Goal: Transaction & Acquisition: Download file/media

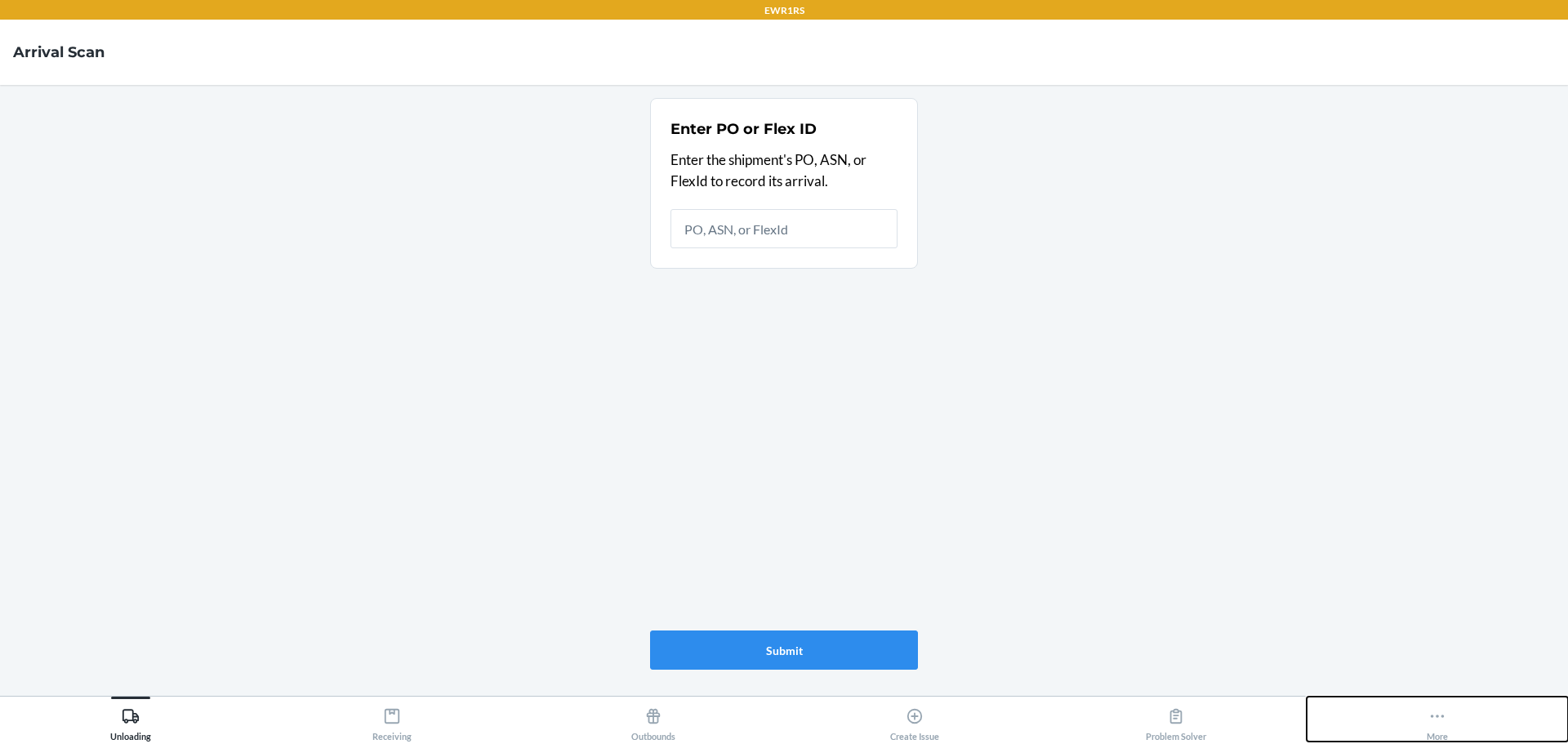
click at [1431, 714] on icon at bounding box center [1438, 716] width 18 height 18
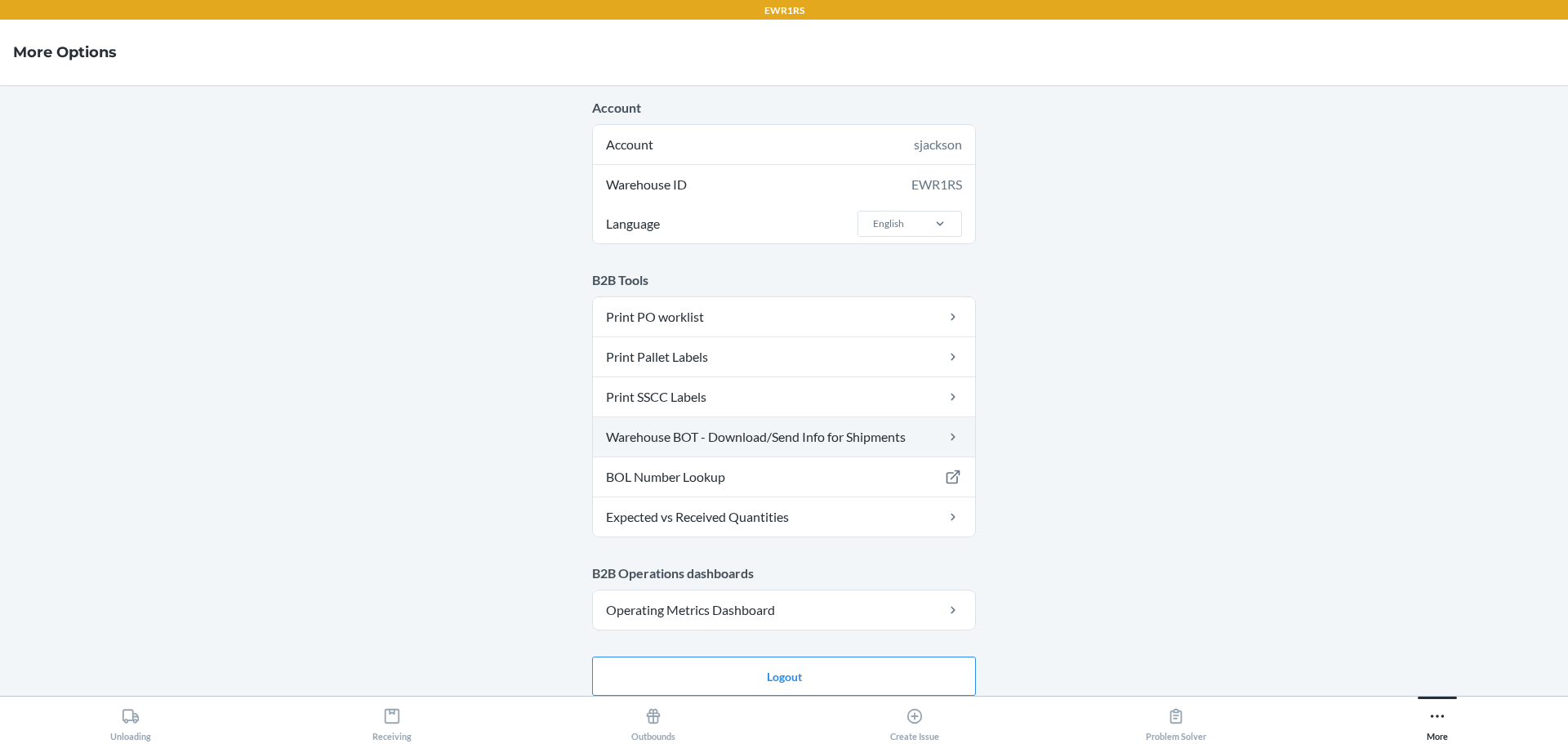
click at [830, 438] on link "Warehouse BOT - Download/Send Info for Shipments" at bounding box center [784, 436] width 382 height 39
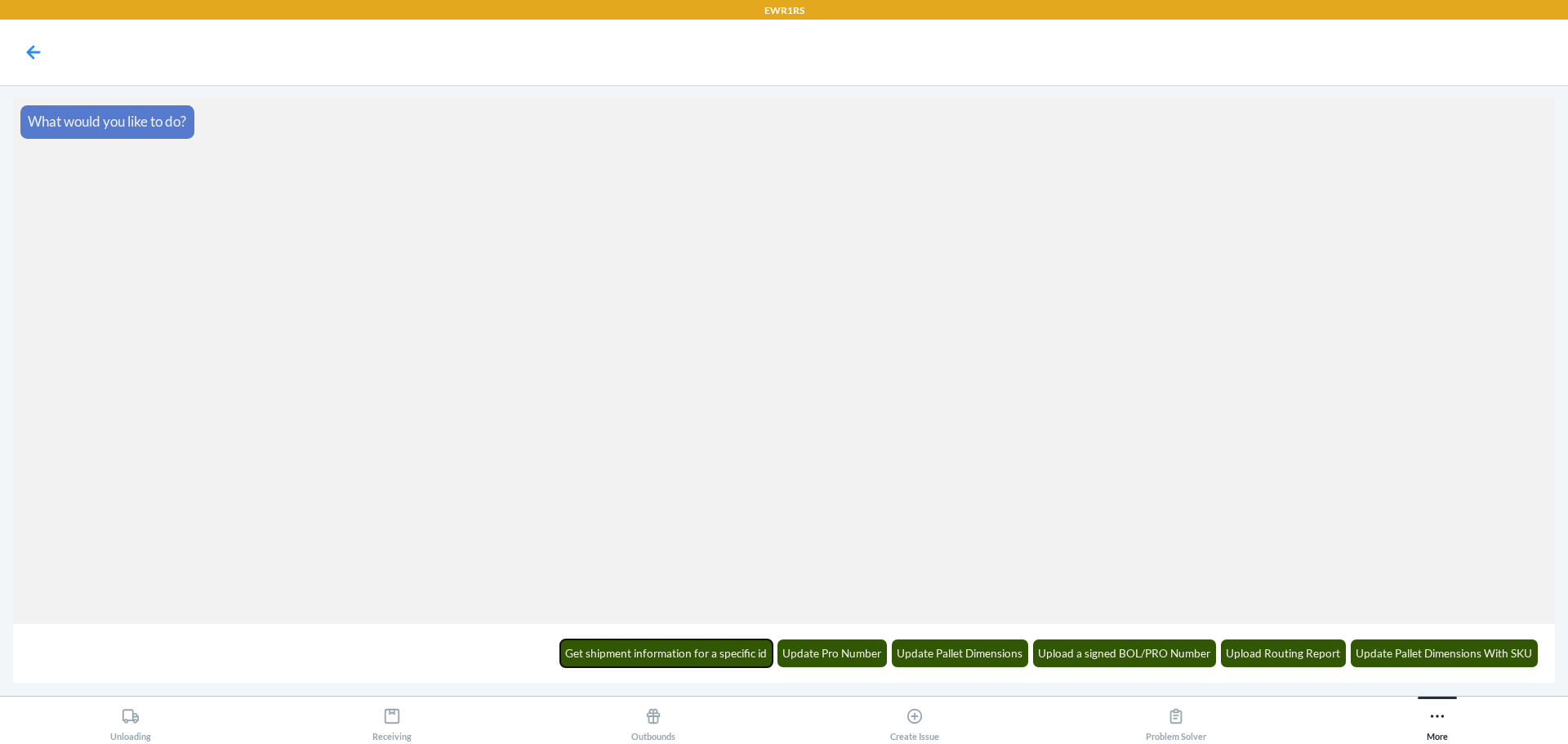
click at [621, 648] on button "Get shipment information for a specific id" at bounding box center [667, 653] width 213 height 28
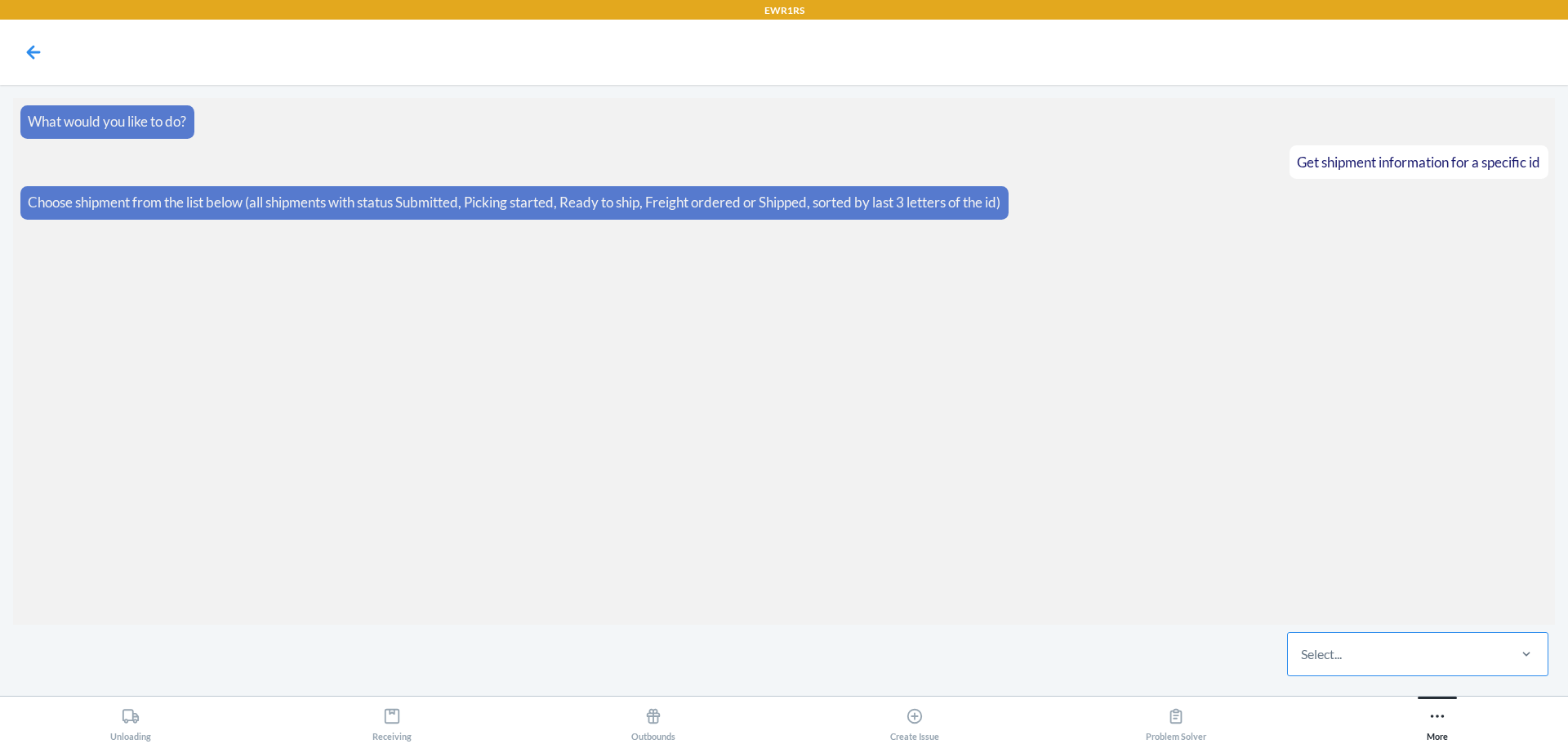
click at [1456, 664] on div "Select..." at bounding box center [1397, 654] width 217 height 43
click at [1302, 664] on input "Select..." at bounding box center [1302, 654] width 2 height 20
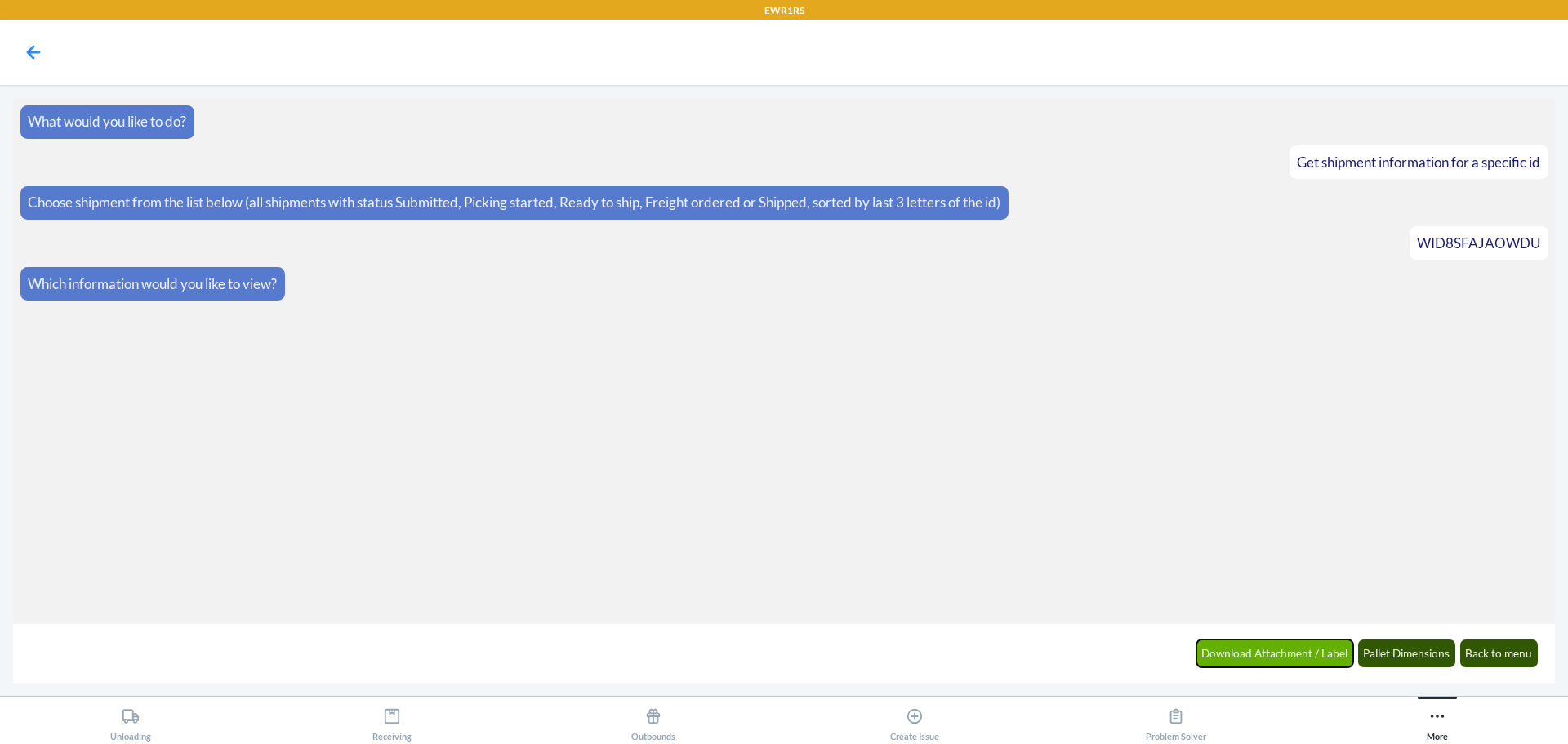
click at [1293, 657] on button "Download Attachment / Label" at bounding box center [1275, 653] width 157 height 28
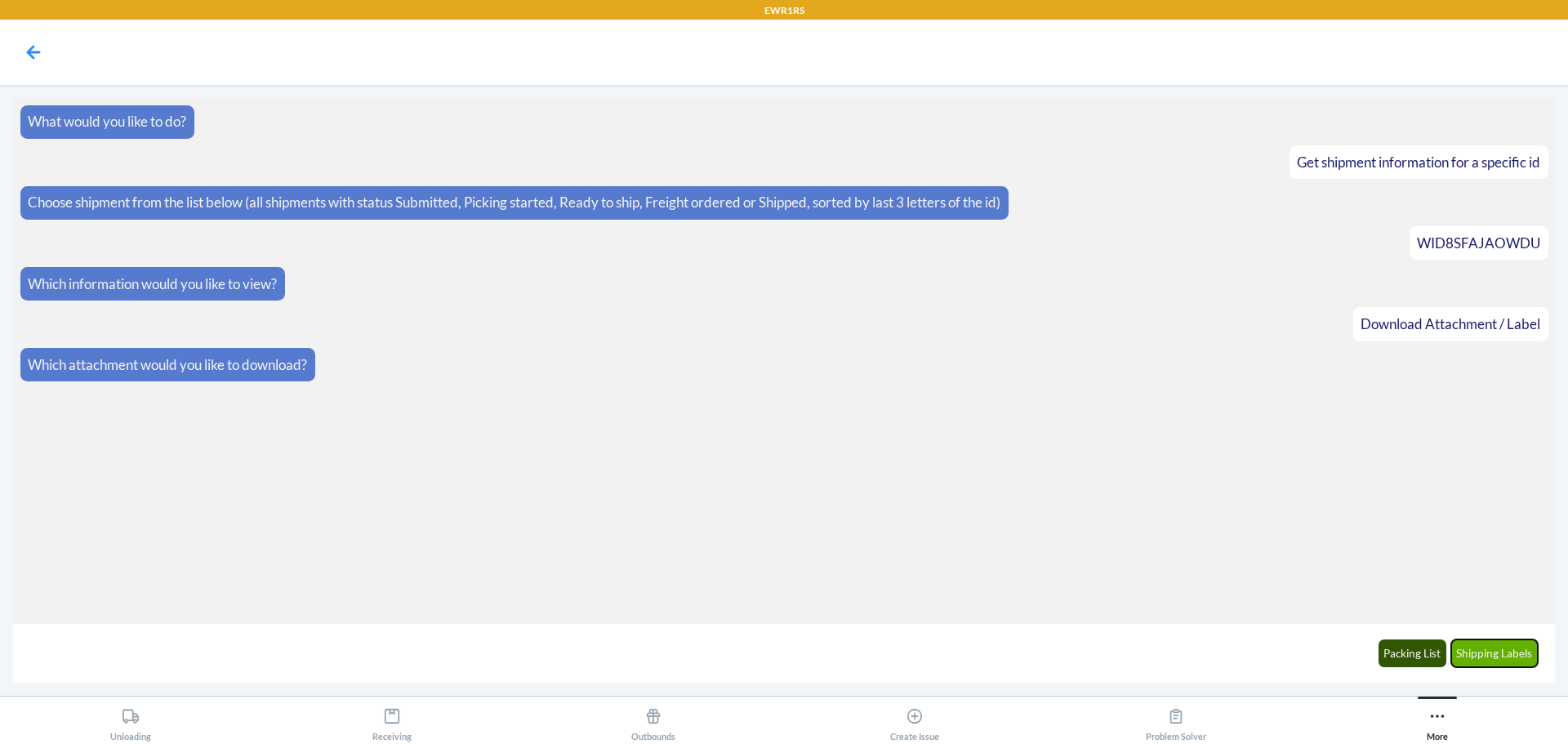
click at [1506, 652] on button "Shipping Labels" at bounding box center [1495, 653] width 88 height 28
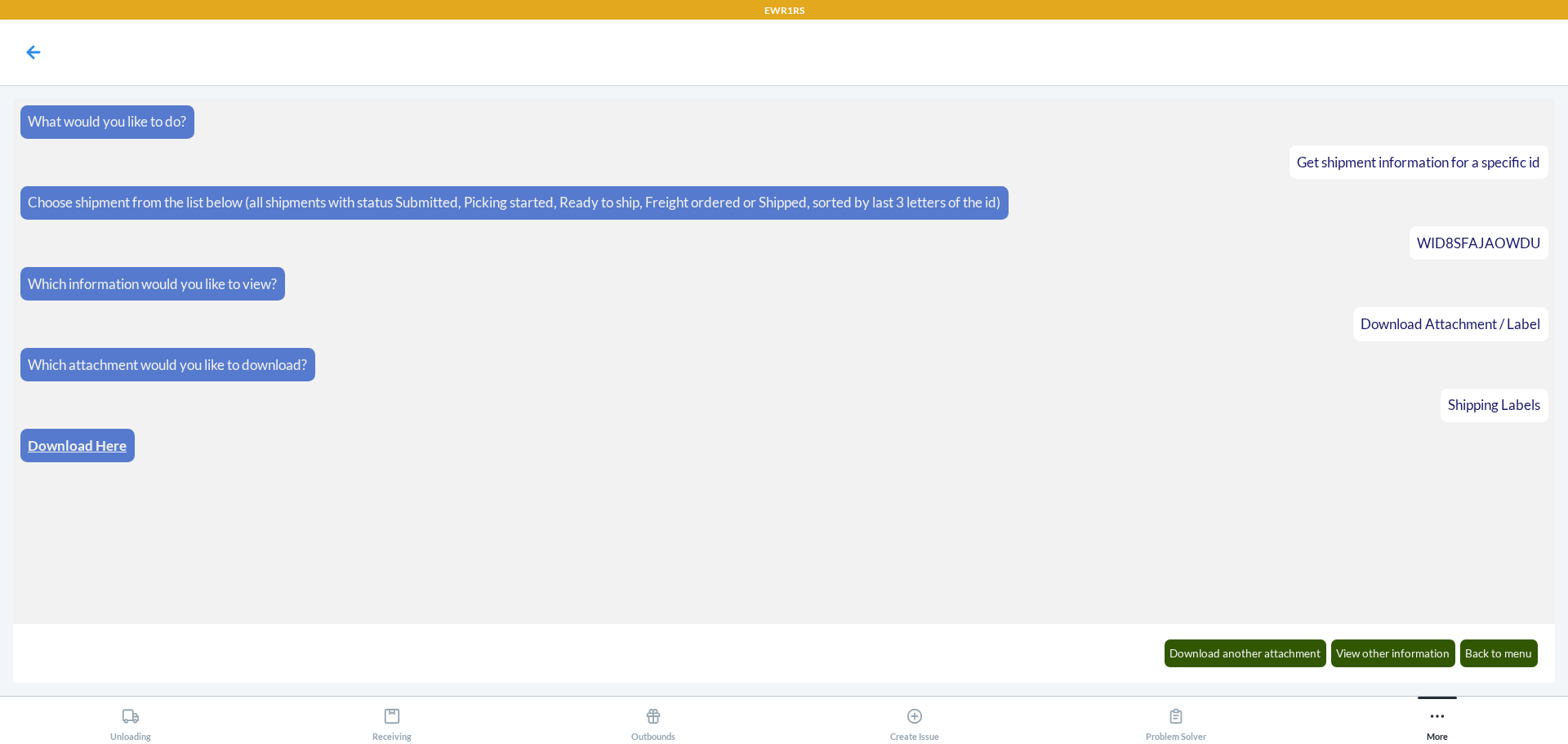
click at [120, 440] on link "Download Here" at bounding box center [77, 445] width 99 height 17
click at [1229, 659] on button "Download another attachment" at bounding box center [1245, 653] width 162 height 28
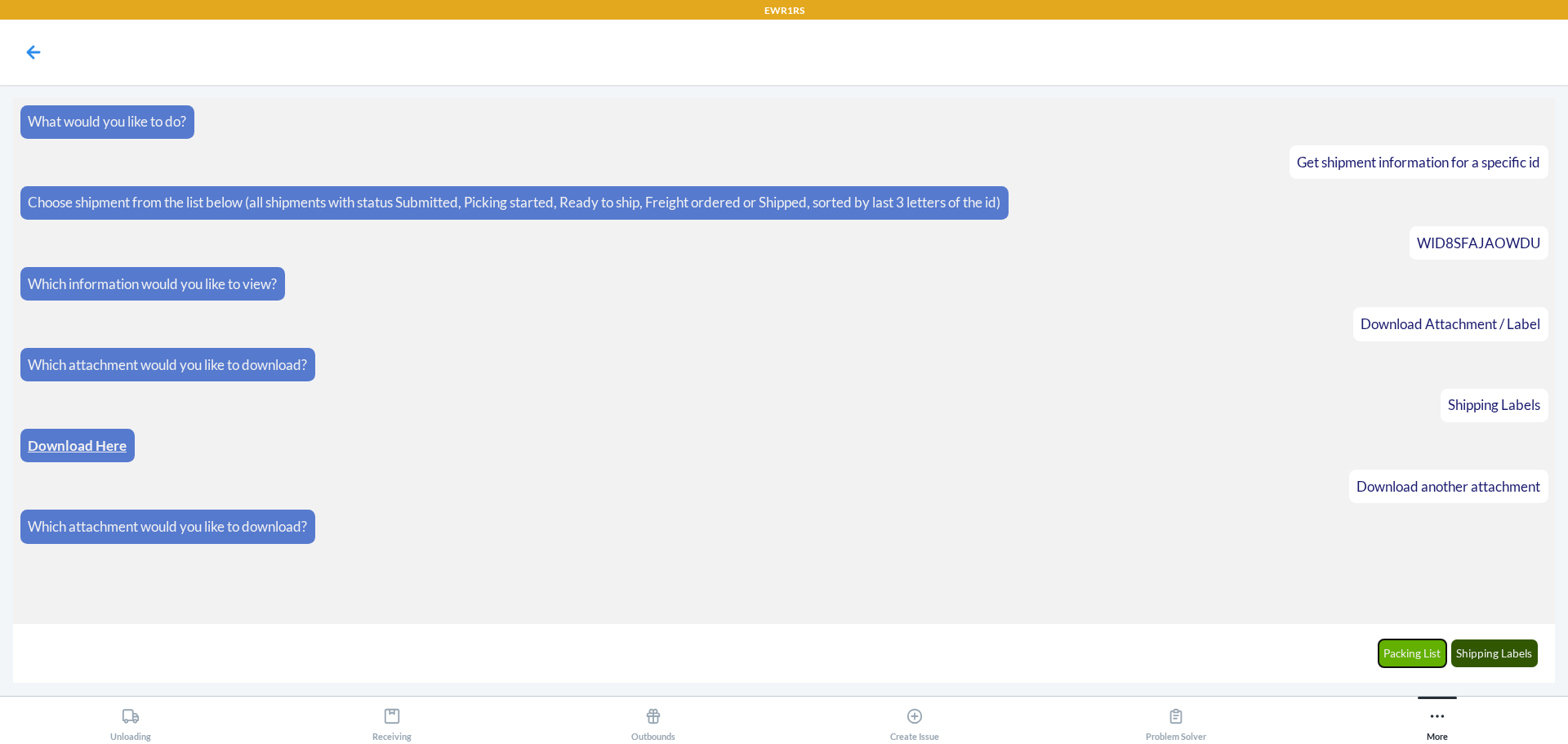
click at [1399, 661] on button "Packing List" at bounding box center [1413, 653] width 69 height 28
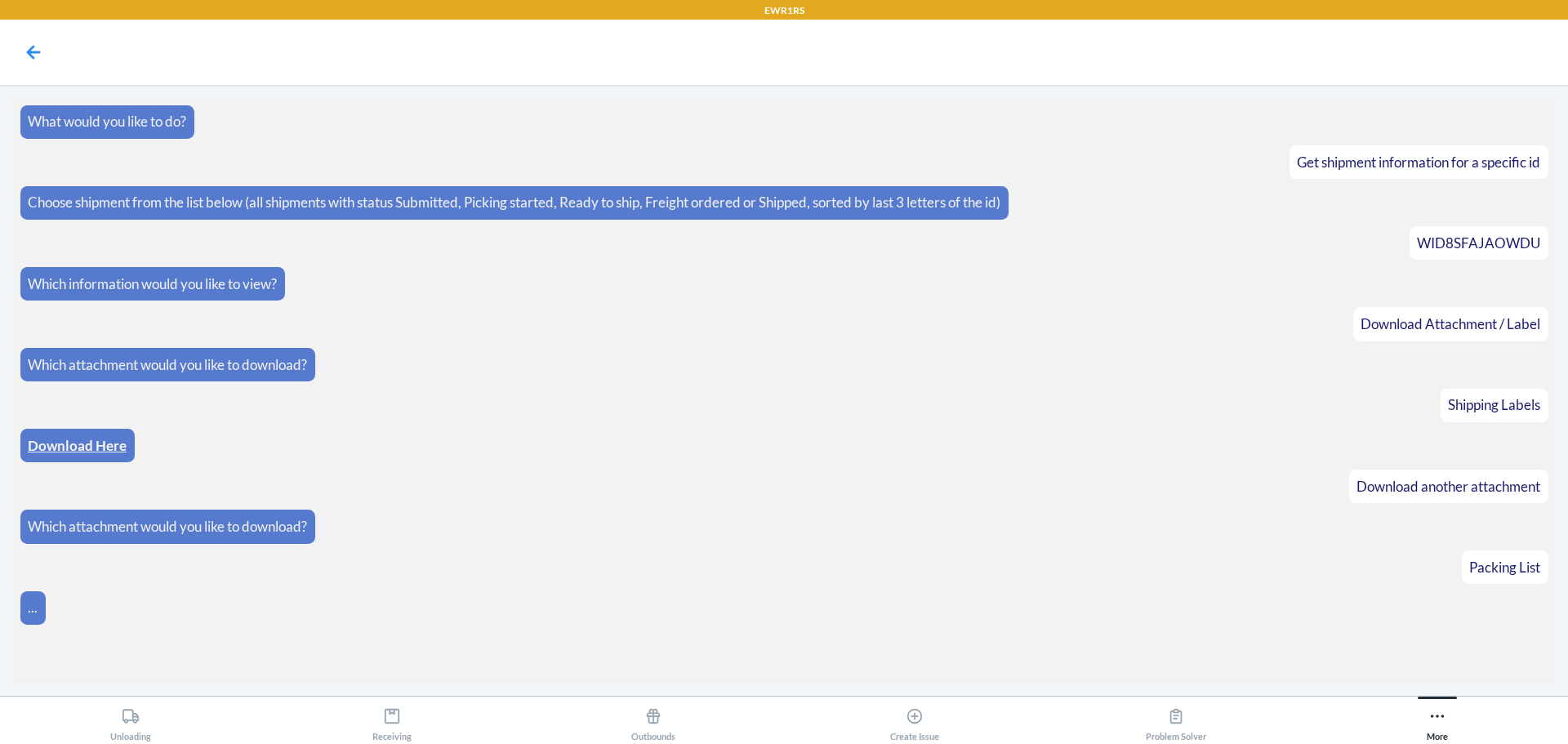
scroll to position [7, 0]
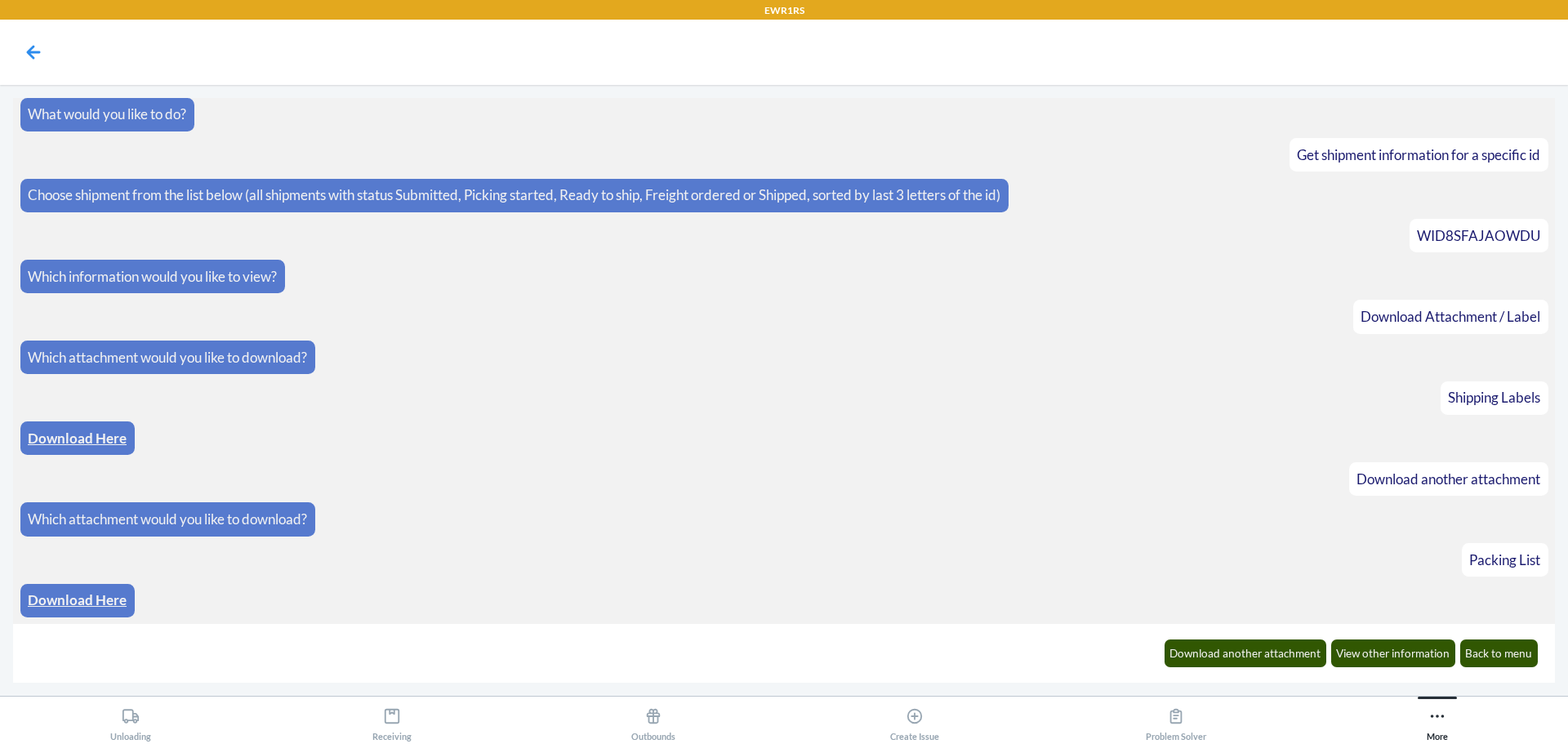
click at [103, 598] on link "Download Here" at bounding box center [77, 600] width 99 height 17
